Goal: Transaction & Acquisition: Purchase product/service

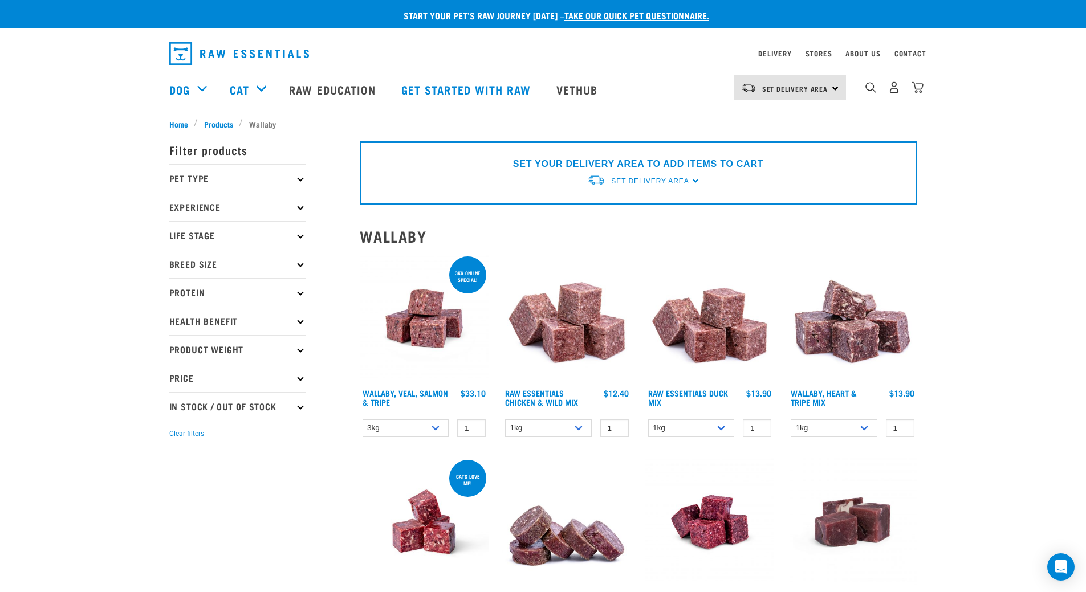
click at [253, 184] on p "Pet Type" at bounding box center [237, 178] width 137 height 28
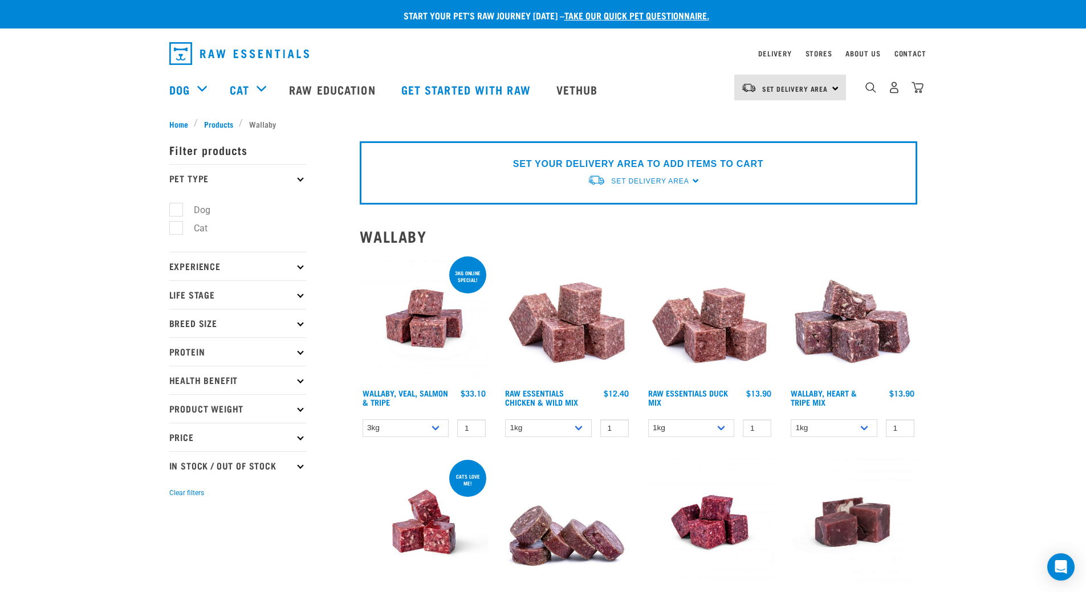
click at [206, 229] on label "Cat" at bounding box center [194, 228] width 36 height 14
click at [177, 229] on input "Cat" at bounding box center [172, 226] width 7 height 7
checkbox input "true"
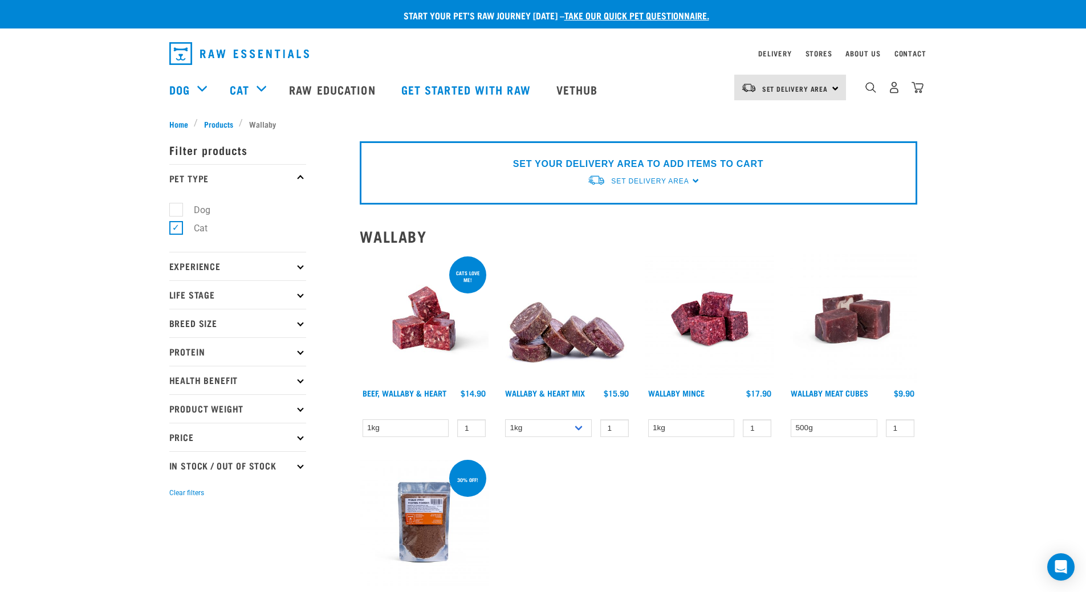
click at [457, 348] on img at bounding box center [424, 318] width 129 height 129
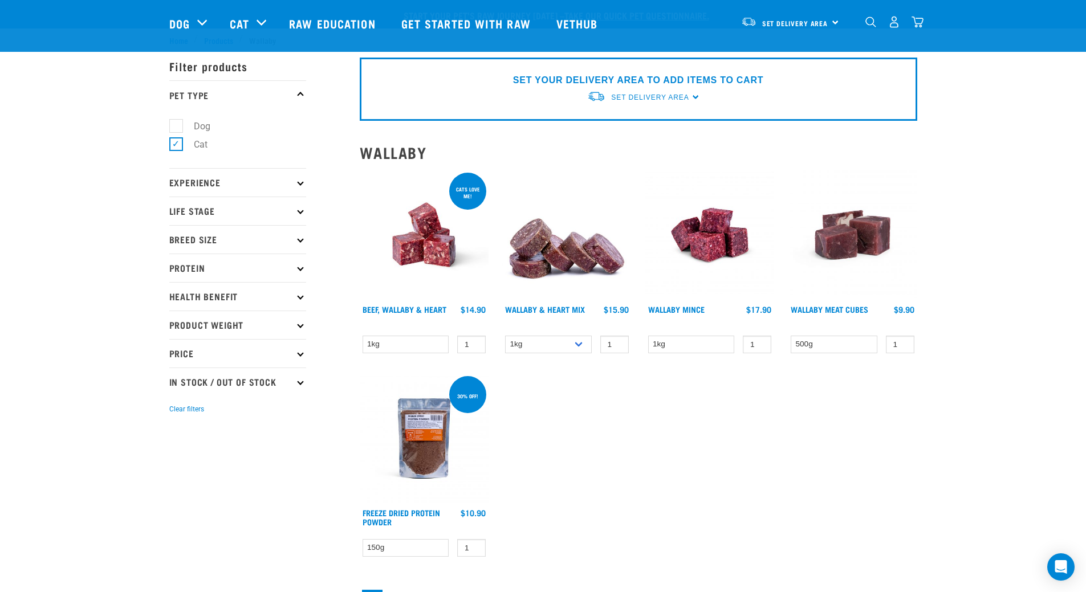
scroll to position [57, 0]
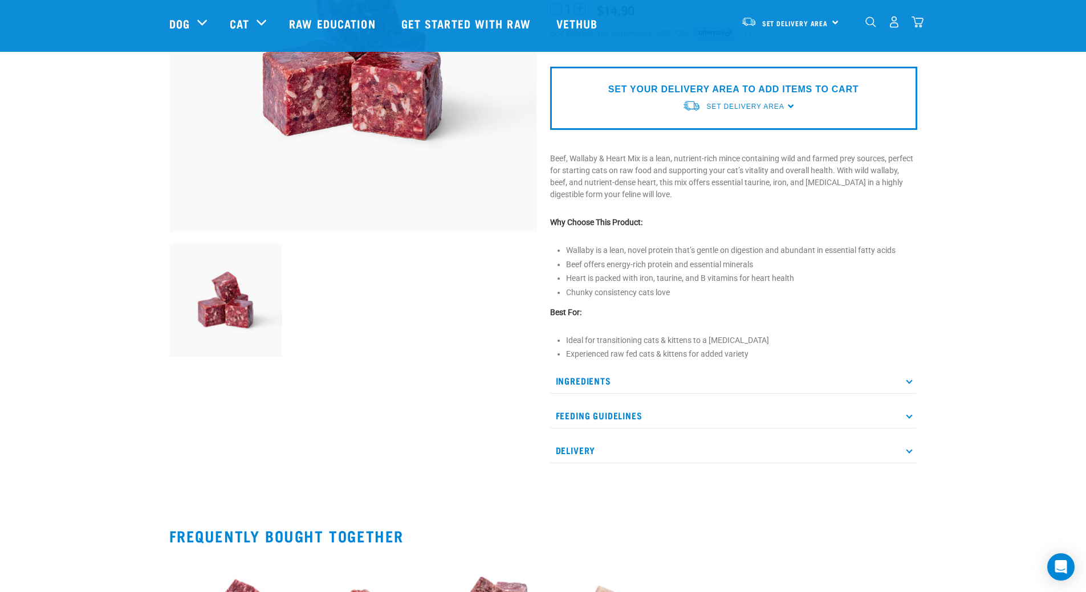
scroll to position [228, 0]
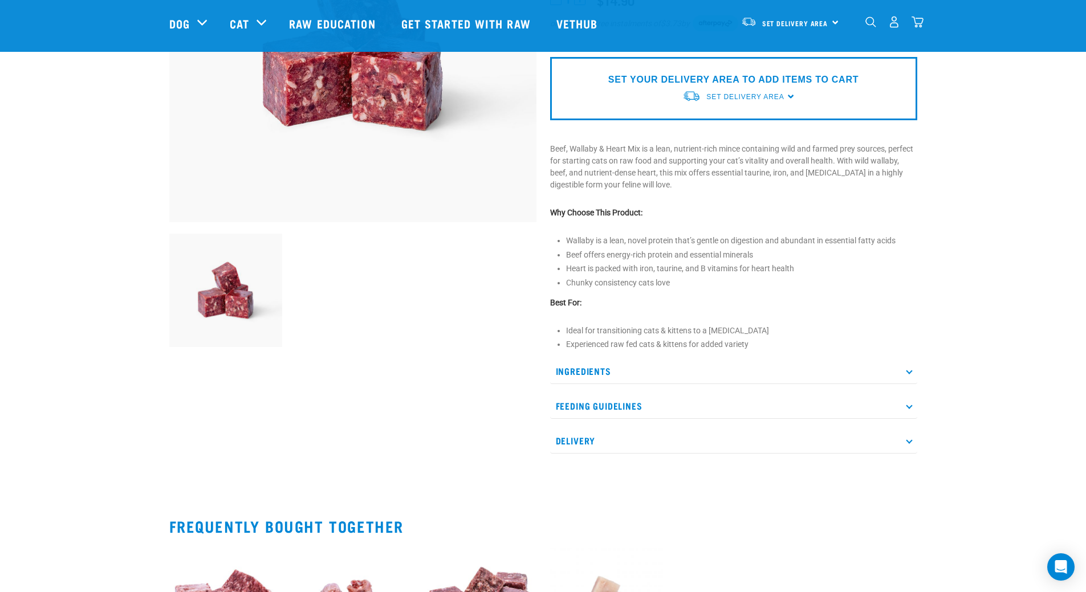
click at [680, 376] on p "Ingredients" at bounding box center [733, 371] width 367 height 26
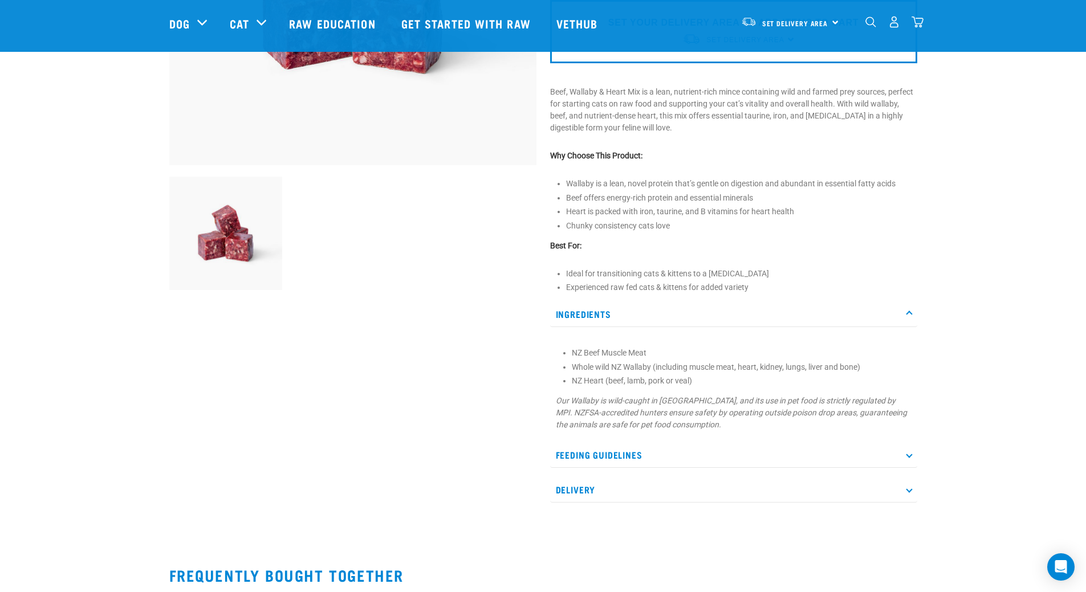
scroll to position [342, 0]
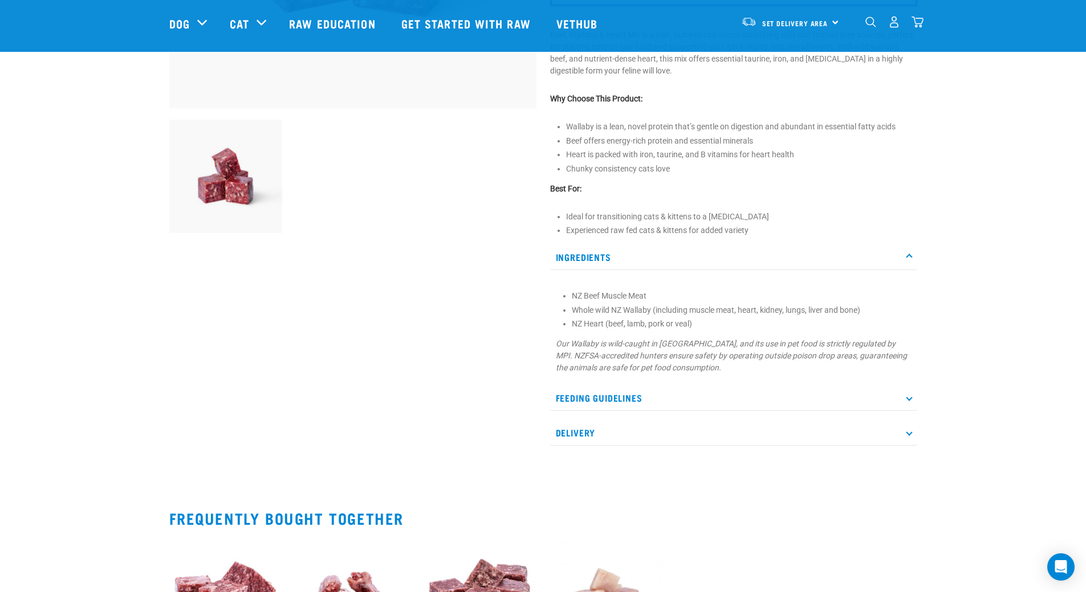
click at [565, 443] on p "Delivery" at bounding box center [733, 433] width 367 height 26
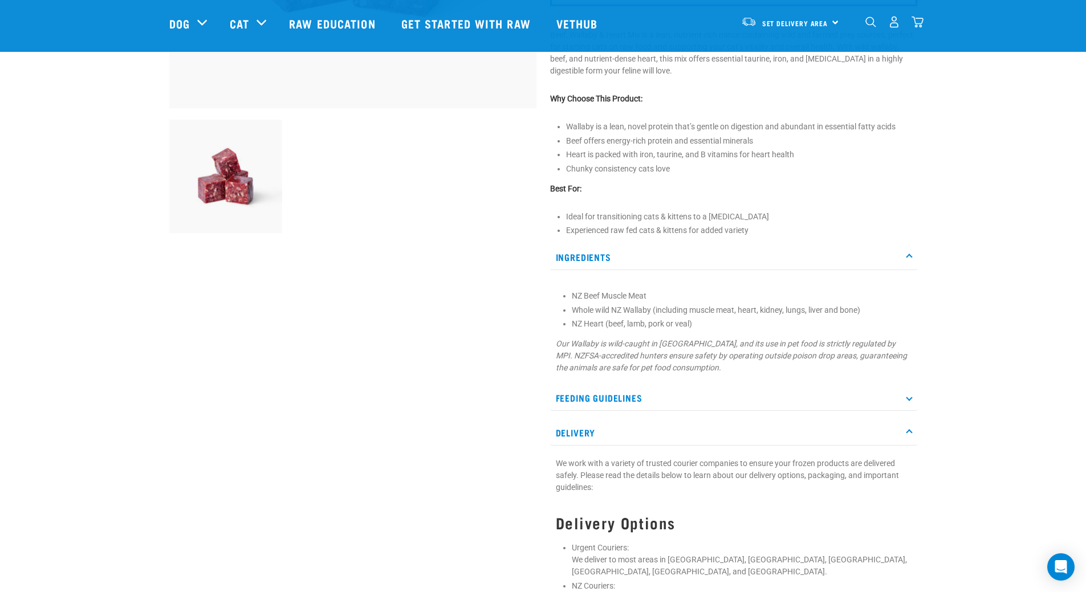
click at [625, 396] on p "Feeding Guidelines" at bounding box center [733, 398] width 367 height 26
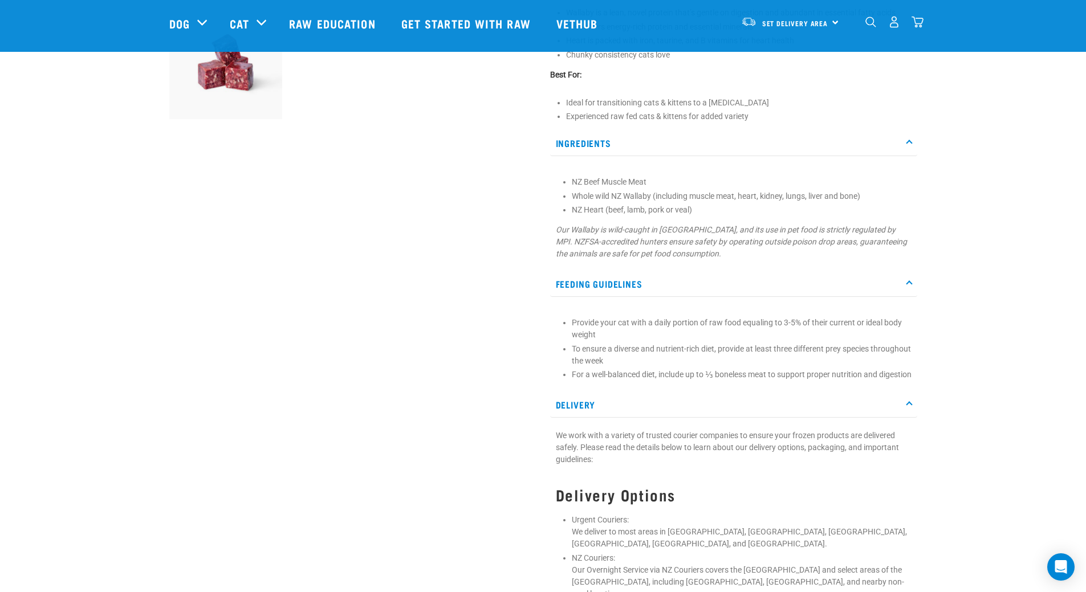
scroll to position [513, 0]
